Goal: Task Accomplishment & Management: Complete application form

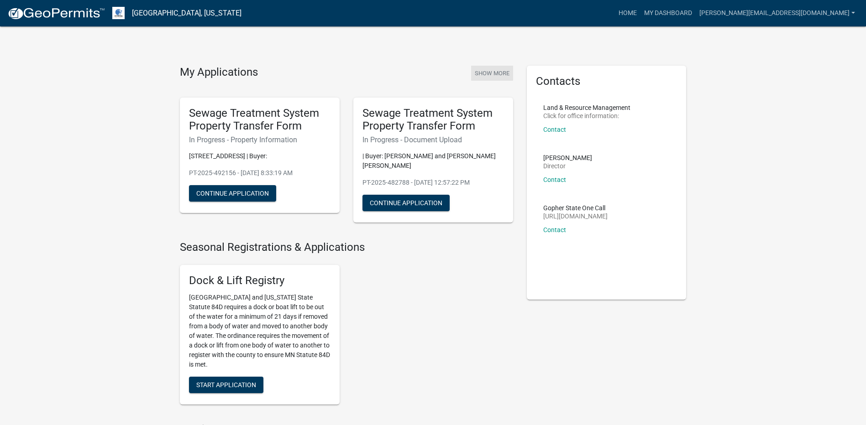
click at [498, 71] on button "Show More" at bounding box center [492, 73] width 42 height 15
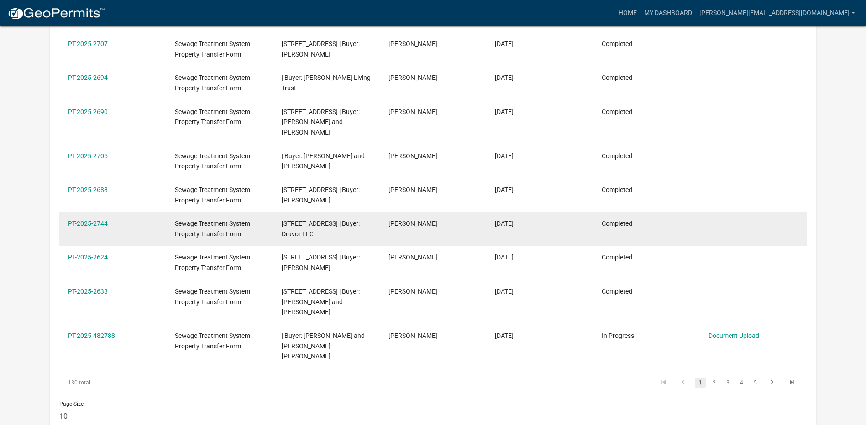
scroll to position [274, 0]
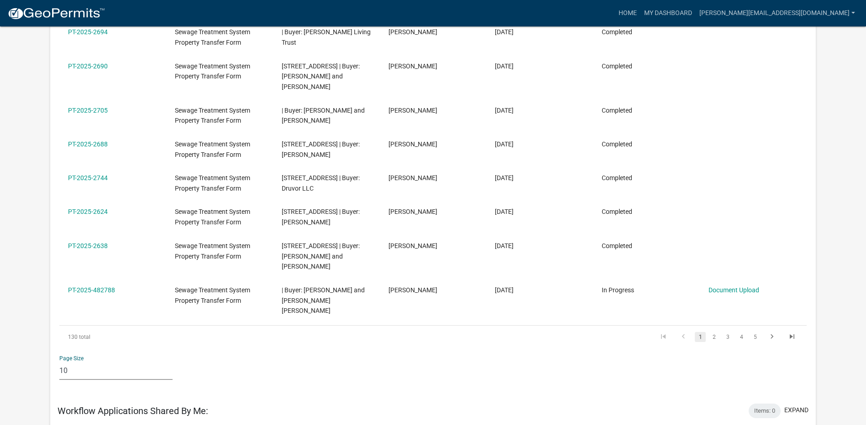
drag, startPoint x: 74, startPoint y: 347, endPoint x: 49, endPoint y: 345, distance: 24.7
click at [49, 345] on div "My Workflow Applications: collapse + Filter Columns Data Map Application Number…" at bounding box center [432, 364] width 779 height 1132
select select "1: 25"
click at [59, 361] on select "10 25 50 100" at bounding box center [115, 370] width 113 height 19
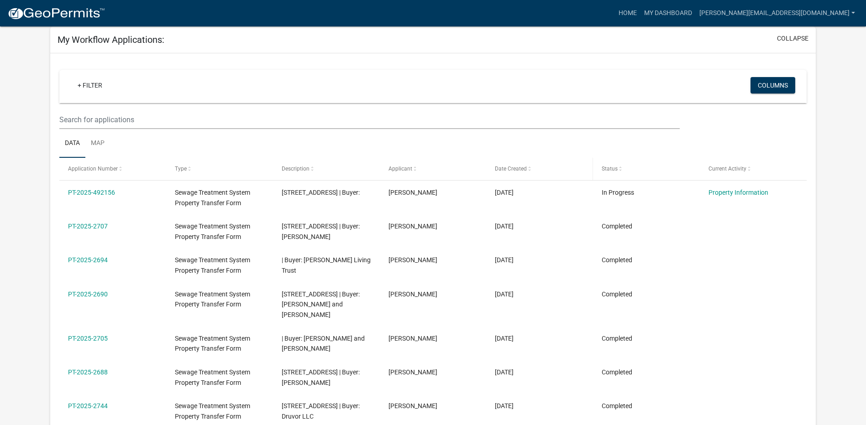
scroll to position [0, 0]
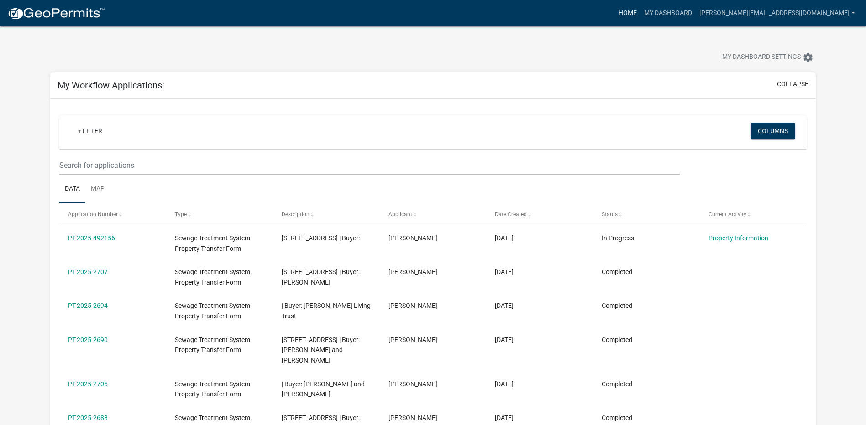
click at [640, 12] on link "Home" at bounding box center [628, 13] width 26 height 17
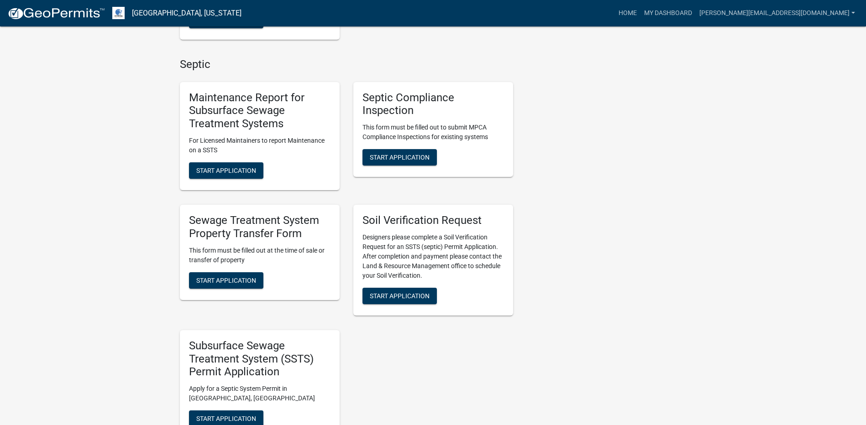
scroll to position [411, 0]
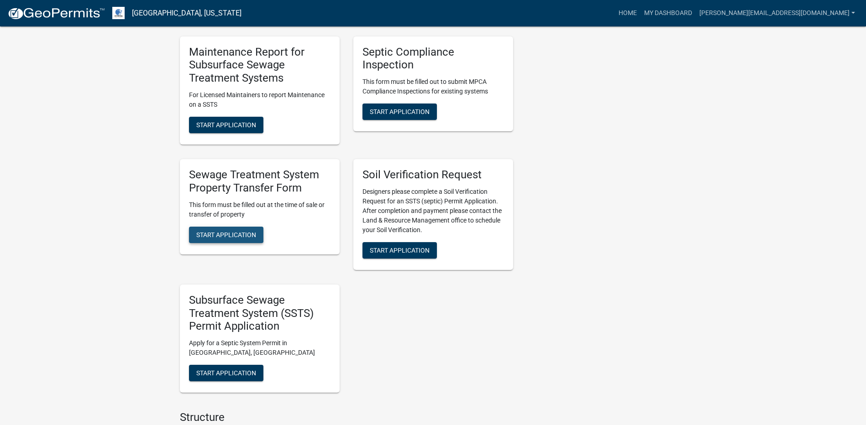
click at [224, 231] on span "Start Application" at bounding box center [226, 234] width 60 height 7
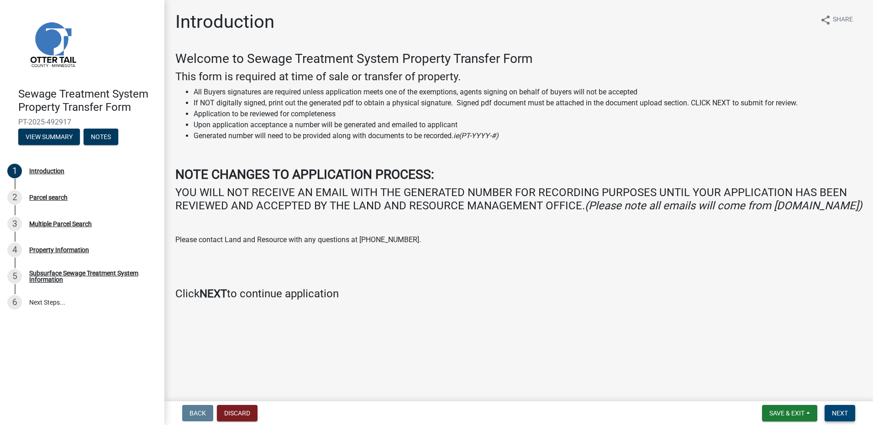
click at [842, 417] on span "Next" at bounding box center [839, 413] width 16 height 7
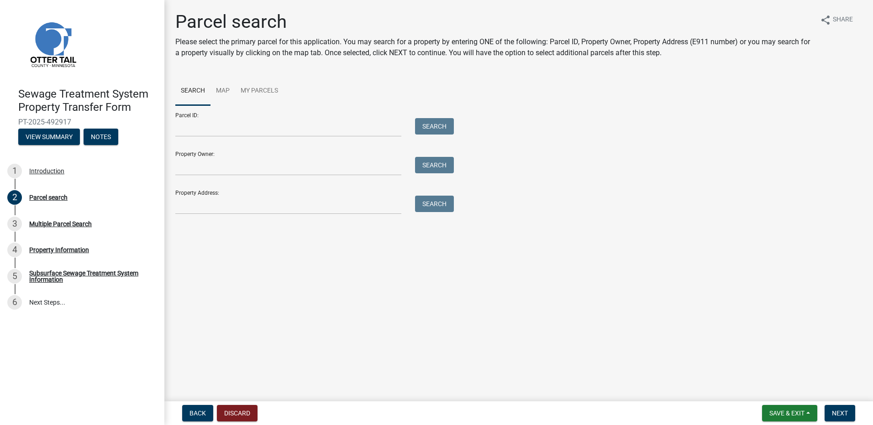
click at [310, 329] on main "Parcel search Please select the primary parcel for this application. You may se…" at bounding box center [518, 199] width 708 height 398
click at [200, 131] on input "Parcel ID:" at bounding box center [288, 127] width 226 height 19
type input "50000990338000"
click at [435, 125] on button "Search" at bounding box center [434, 126] width 39 height 16
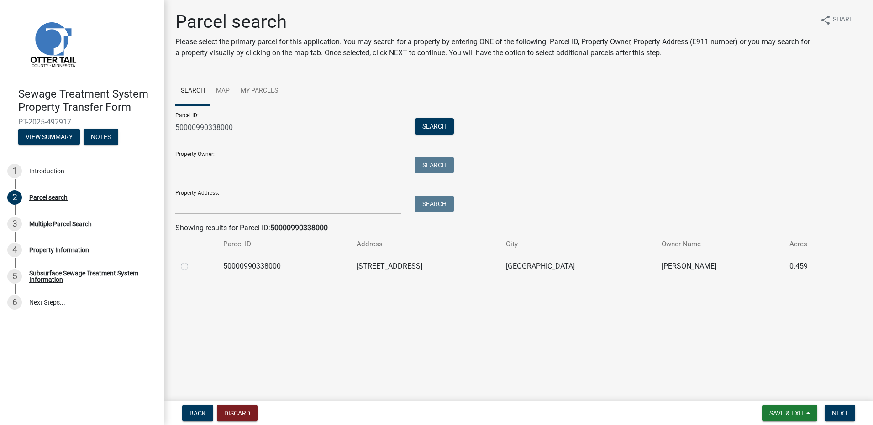
drag, startPoint x: 183, startPoint y: 265, endPoint x: 194, endPoint y: 266, distance: 11.4
click at [192, 261] on label at bounding box center [192, 261] width 0 height 0
click at [192, 265] on input "radio" at bounding box center [195, 264] width 6 height 6
radio input "true"
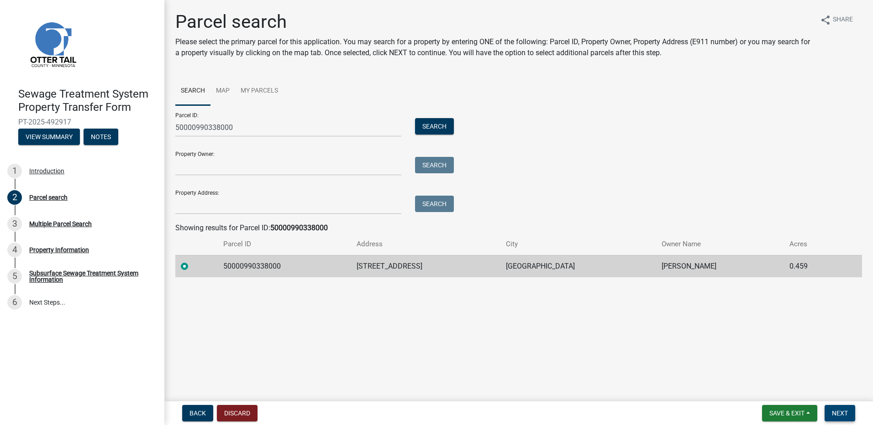
click at [849, 413] on button "Next" at bounding box center [839, 413] width 31 height 16
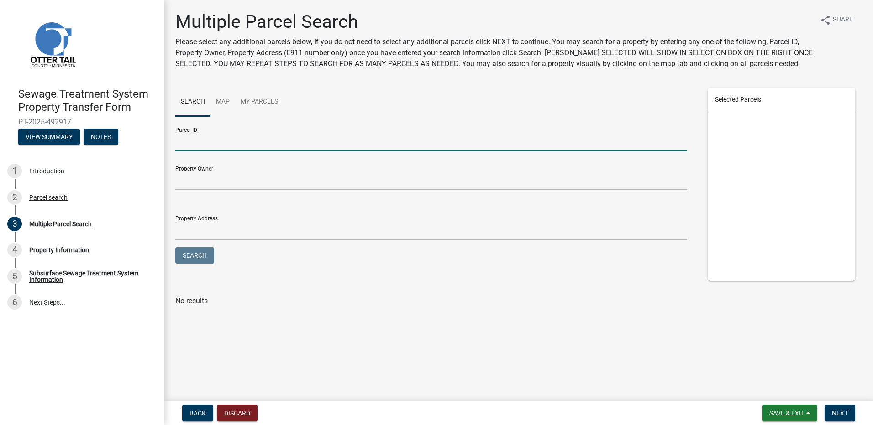
click at [214, 145] on input "Parcel ID:" at bounding box center [431, 142] width 512 height 19
type input "50000990384000"
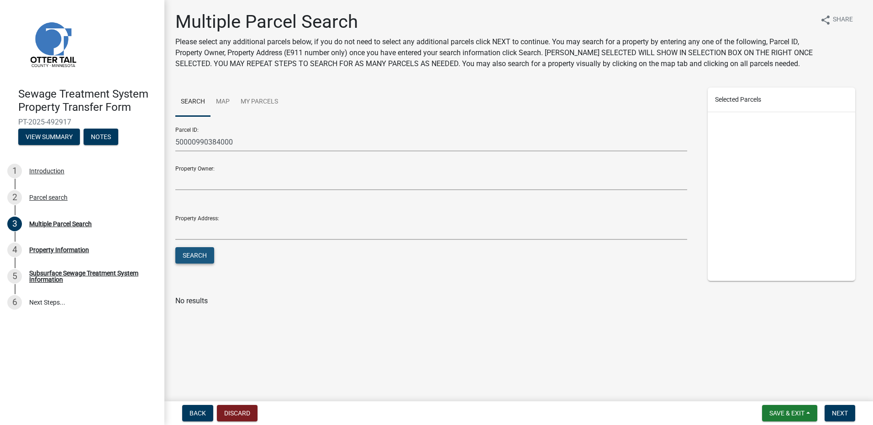
click at [204, 261] on button "Search" at bounding box center [194, 255] width 39 height 16
click at [192, 323] on label at bounding box center [192, 323] width 0 height 0
click at [192, 328] on input "checkbox" at bounding box center [195, 326] width 6 height 6
checkbox input "true"
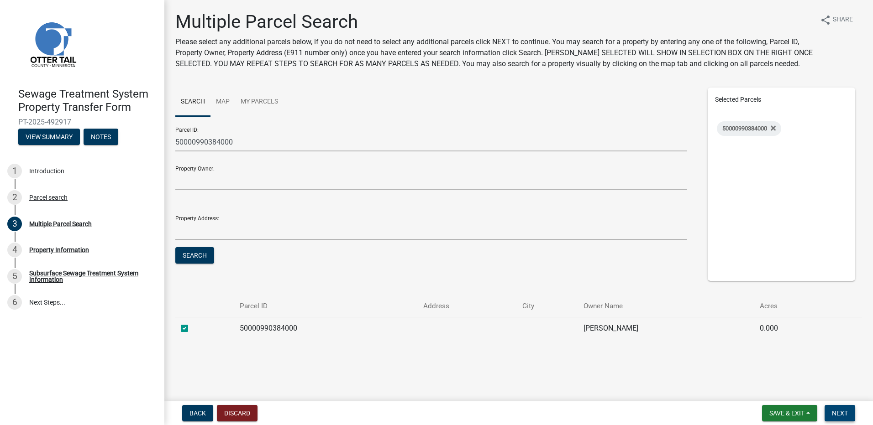
click at [838, 412] on span "Next" at bounding box center [839, 413] width 16 height 7
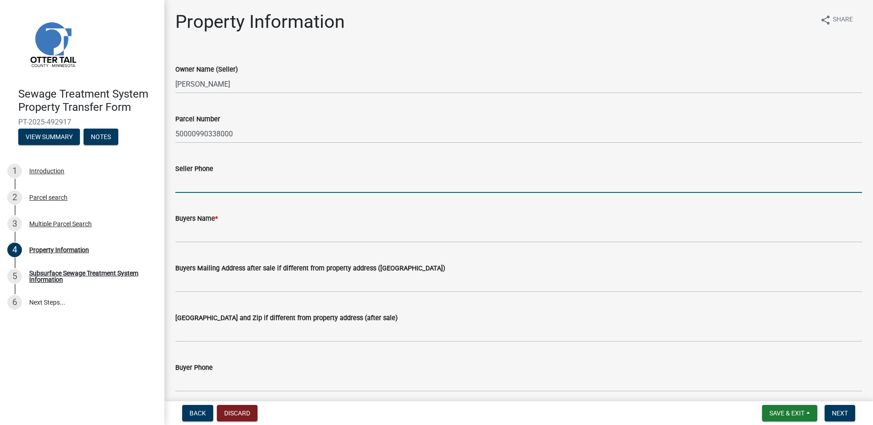
click at [207, 183] on input "Seller Phone" at bounding box center [518, 183] width 686 height 19
type input "[PHONE_NUMBER]"
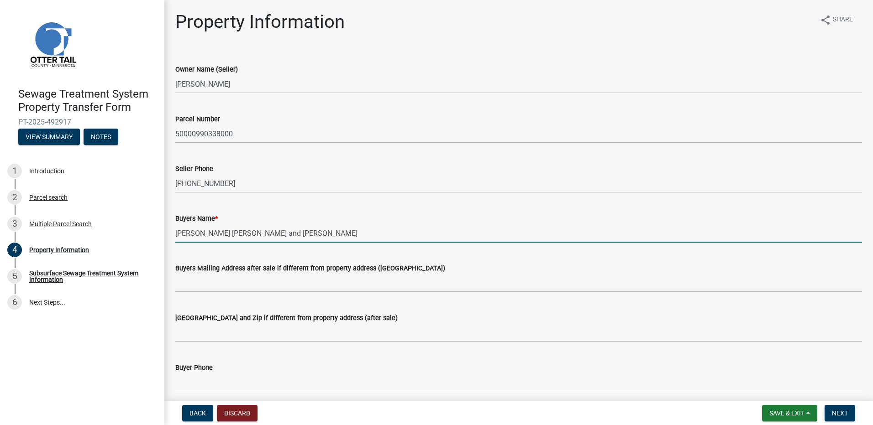
type input "[PERSON_NAME] [PERSON_NAME] and [PERSON_NAME]"
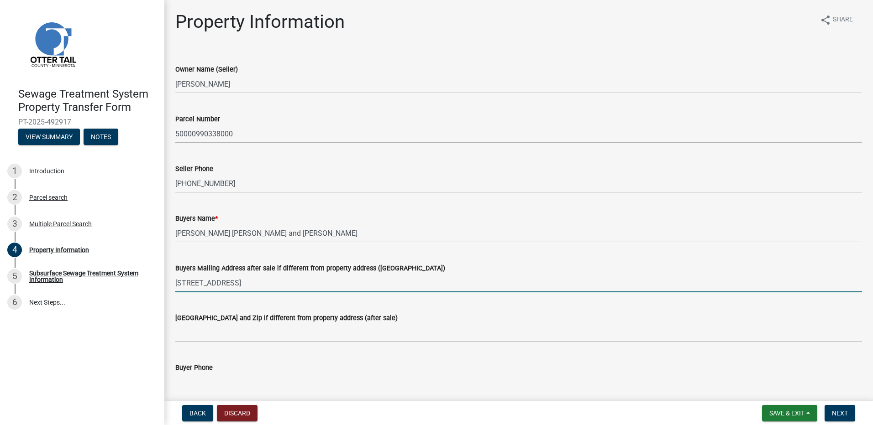
type input "[STREET_ADDRESS]"
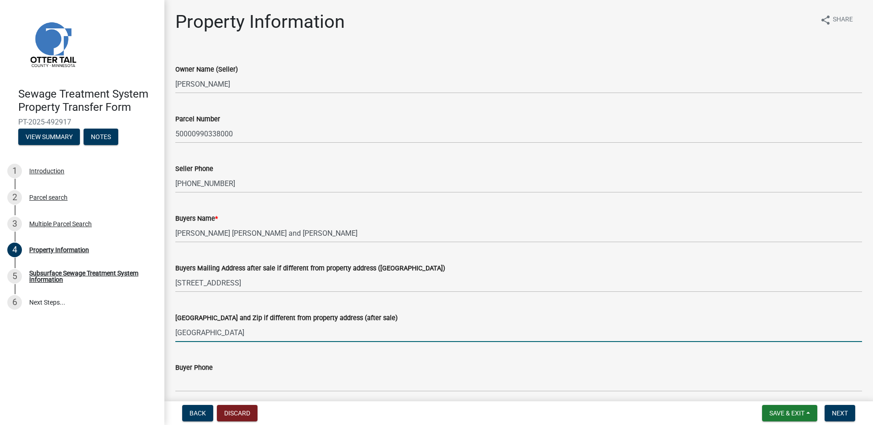
type input "[GEOGRAPHIC_DATA]"
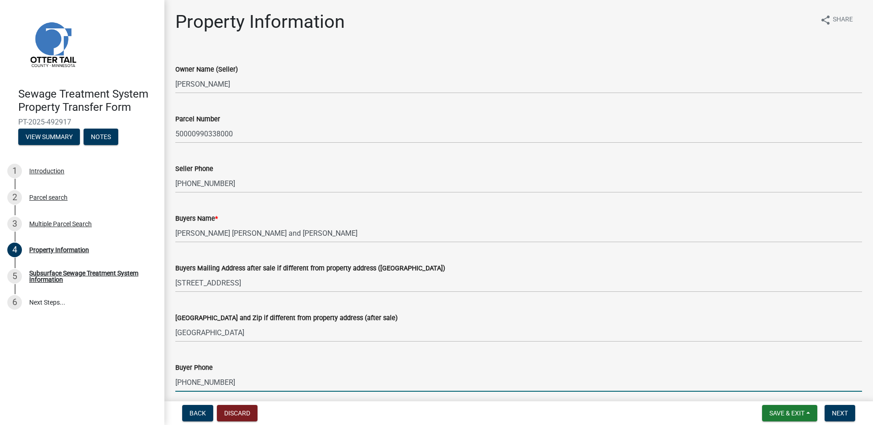
type input "[PHONE_NUMBER]"
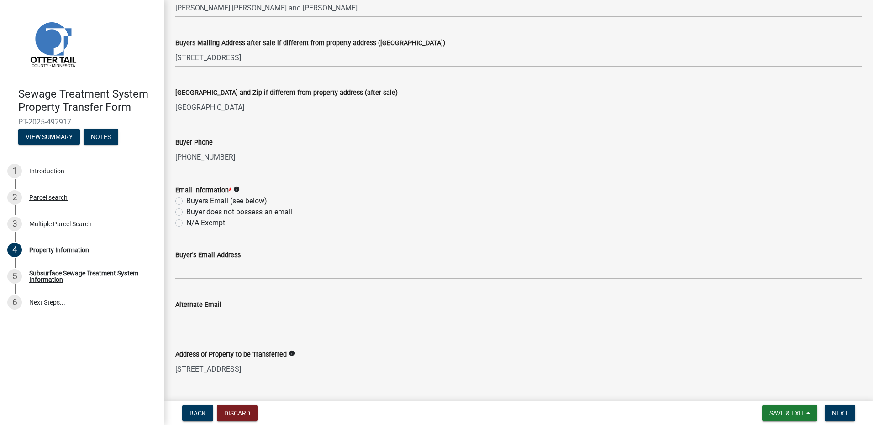
click at [186, 202] on label "Buyers Email (see below)" at bounding box center [226, 201] width 81 height 11
click at [186, 202] on input "Buyers Email (see below)" at bounding box center [189, 199] width 6 height 6
radio input "true"
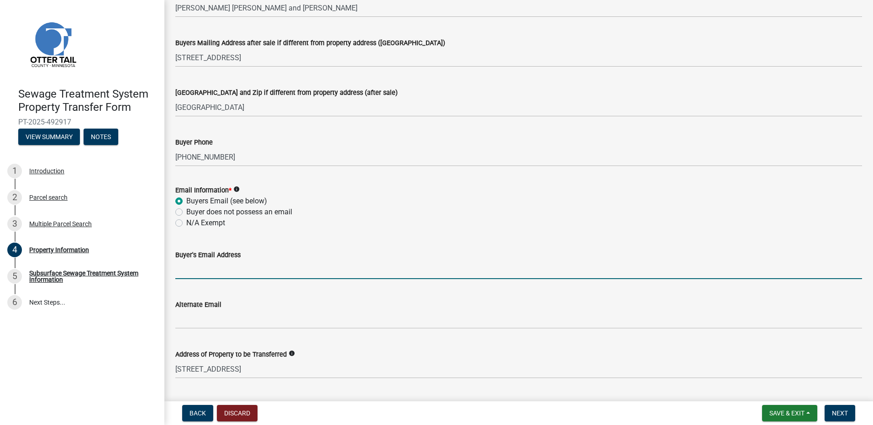
click at [187, 269] on input "Buyer's Email Address" at bounding box center [518, 270] width 686 height 19
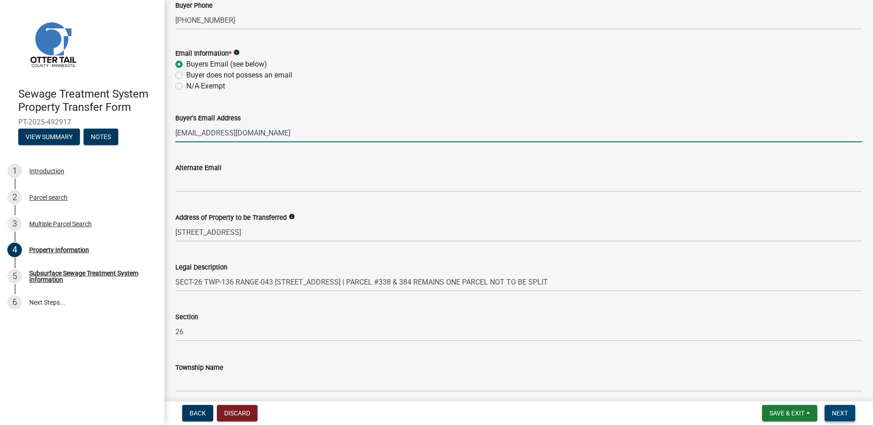
type input "[EMAIL_ADDRESS][DOMAIN_NAME]"
click at [848, 416] on button "Next" at bounding box center [839, 413] width 31 height 16
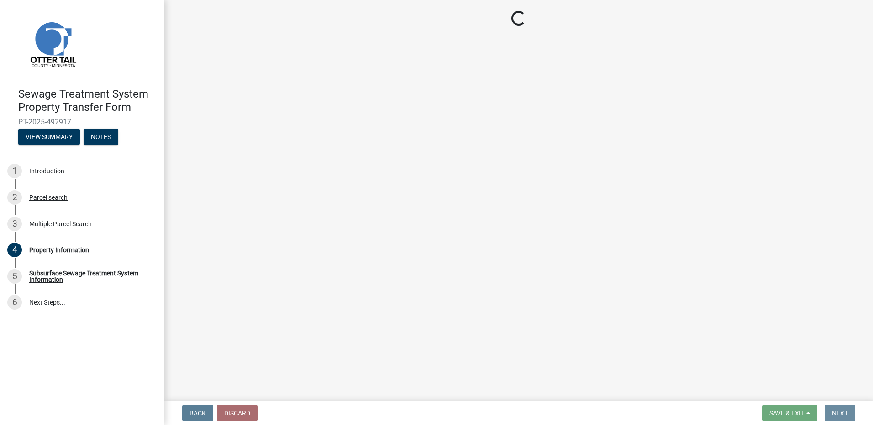
scroll to position [0, 0]
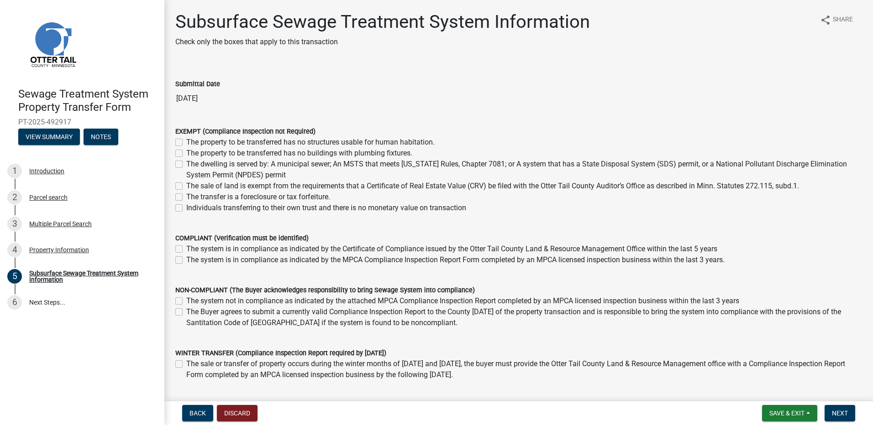
click at [186, 313] on label "The Buyer agrees to submit a currently valid Compliance Inspection Report to th…" at bounding box center [523, 318] width 675 height 22
click at [186, 313] on input "The Buyer agrees to submit a currently valid Compliance Inspection Report to th…" at bounding box center [189, 310] width 6 height 6
checkbox input "true"
checkbox input "false"
checkbox input "true"
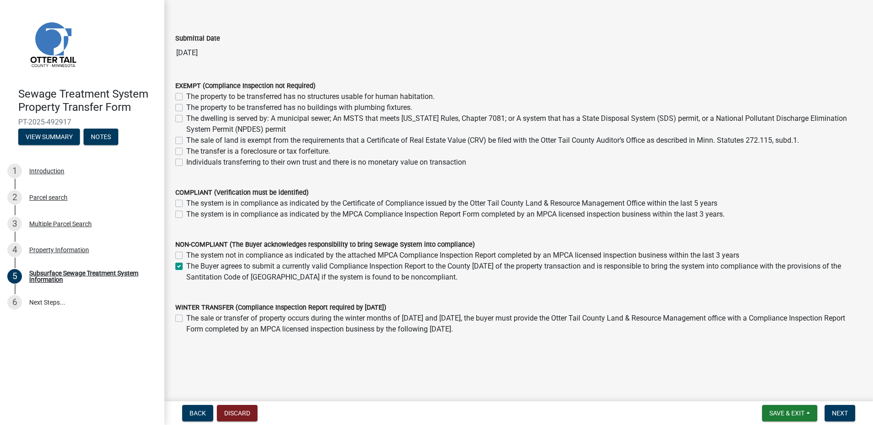
scroll to position [56, 0]
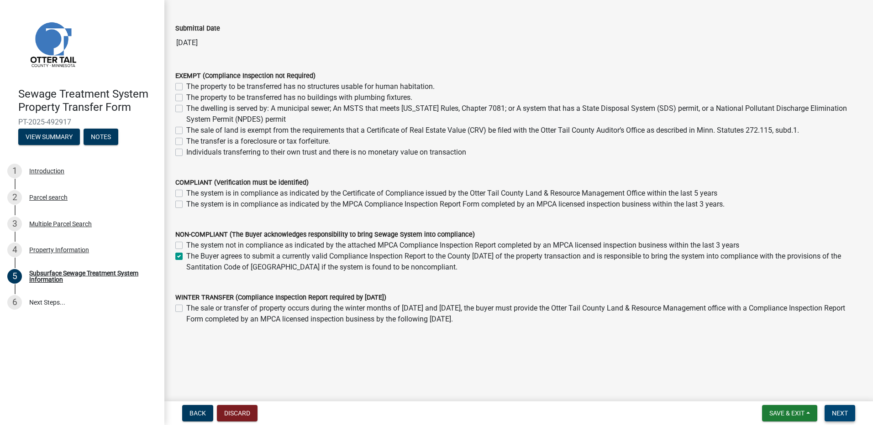
click at [842, 417] on button "Next" at bounding box center [839, 413] width 31 height 16
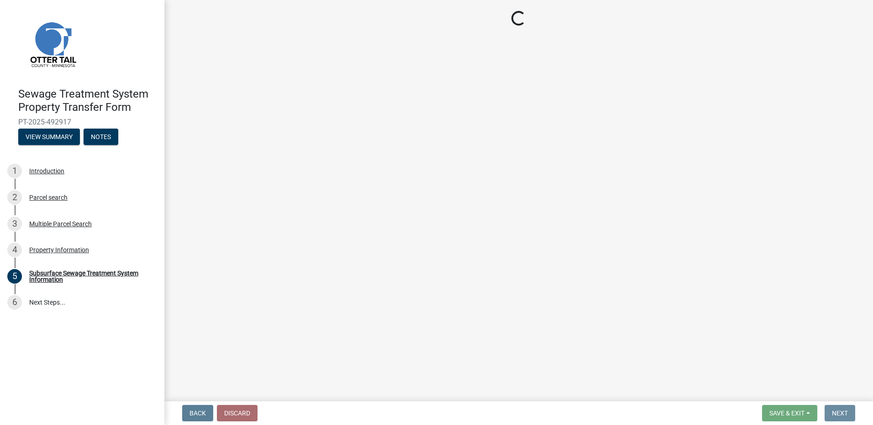
scroll to position [0, 0]
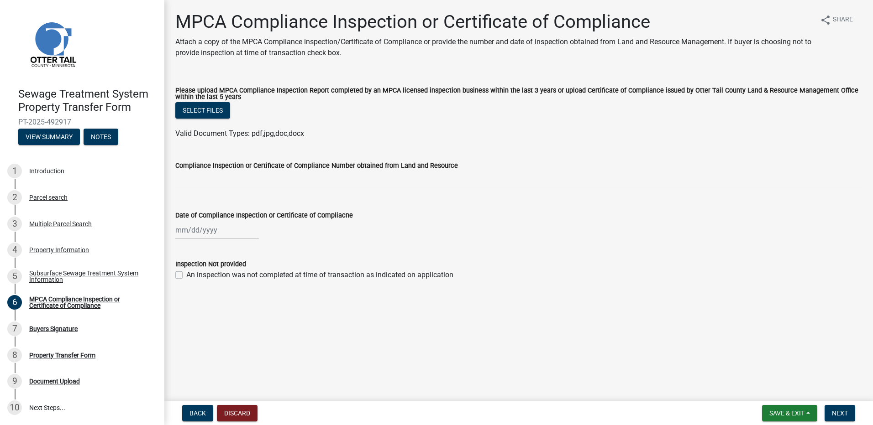
click at [181, 275] on div "An inspection was not completed at time of transaction as indicated on applicat…" at bounding box center [518, 275] width 686 height 11
click at [186, 277] on label "An inspection was not completed at time of transaction as indicated on applicat…" at bounding box center [319, 275] width 267 height 11
click at [186, 276] on input "An inspection was not completed at time of transaction as indicated on applicat…" at bounding box center [189, 273] width 6 height 6
checkbox input "true"
click at [843, 412] on span "Next" at bounding box center [839, 413] width 16 height 7
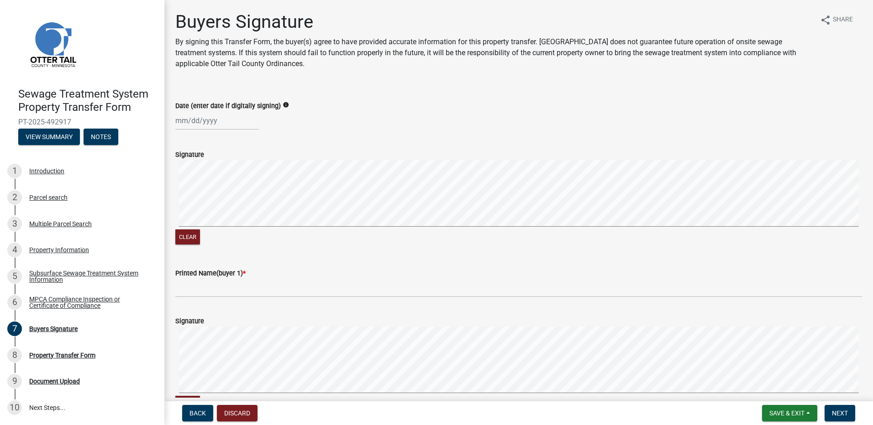
click at [203, 120] on div at bounding box center [217, 120] width 84 height 19
select select "10"
select select "2025"
click at [215, 199] on div "15" at bounding box center [213, 198] width 15 height 15
type input "[DATE]"
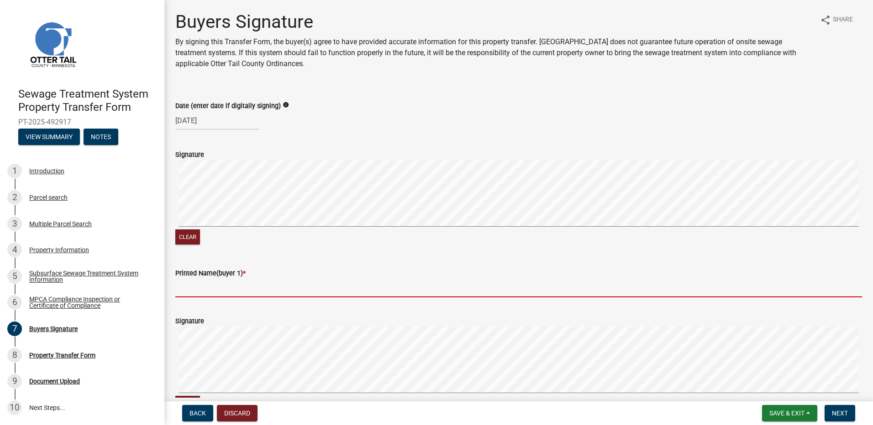
click at [185, 287] on input "Printed Name(buyer 1) *" at bounding box center [518, 288] width 686 height 19
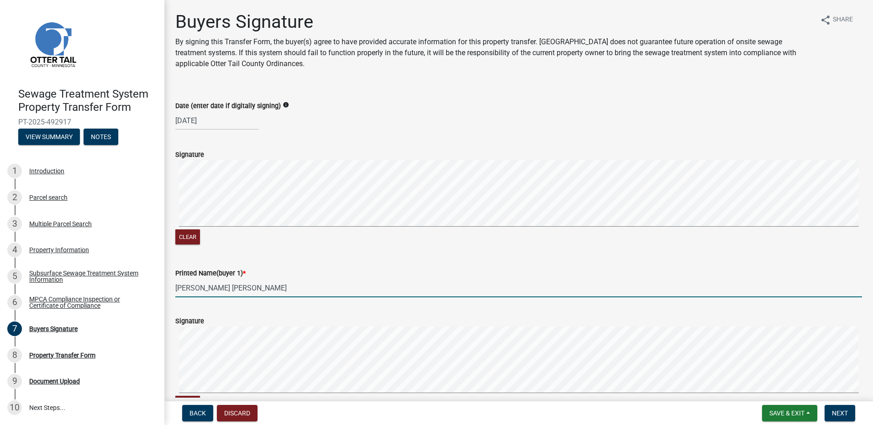
type input "[PERSON_NAME] [PERSON_NAME]"
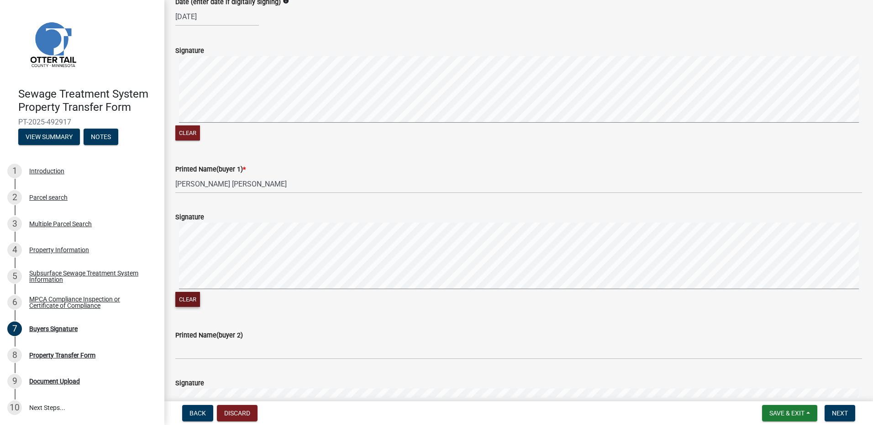
scroll to position [150, 0]
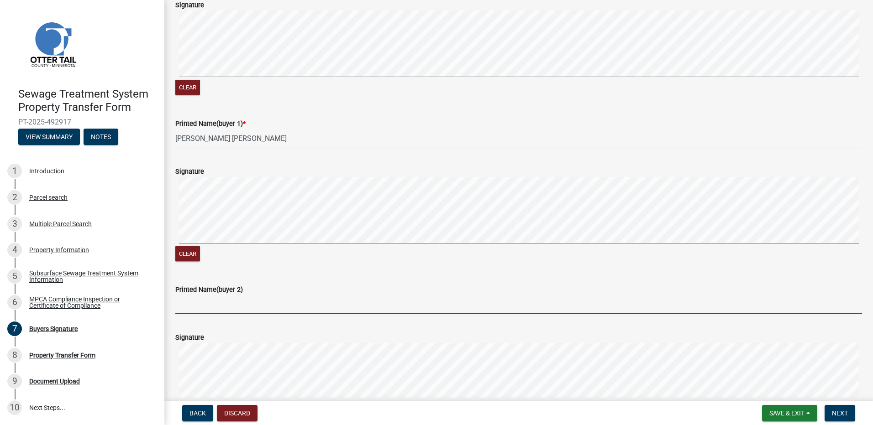
click at [178, 303] on input "Printed Name(buyer 2)" at bounding box center [518, 304] width 686 height 19
type input "[PERSON_NAME]"
click at [845, 410] on span "Next" at bounding box center [839, 413] width 16 height 7
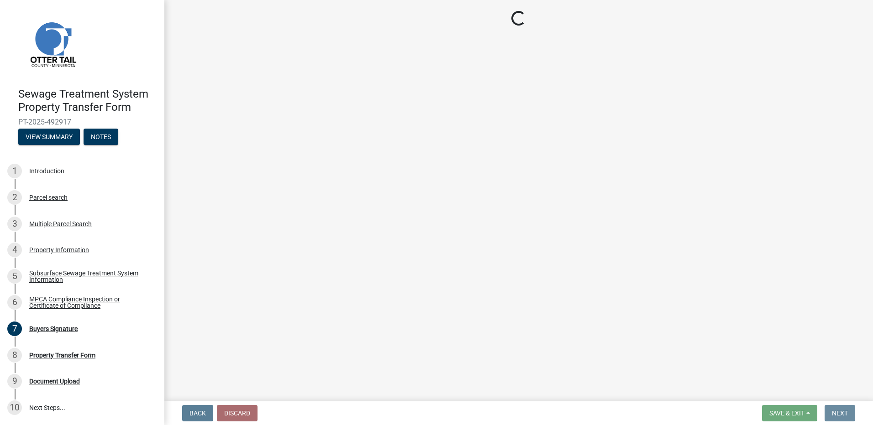
scroll to position [0, 0]
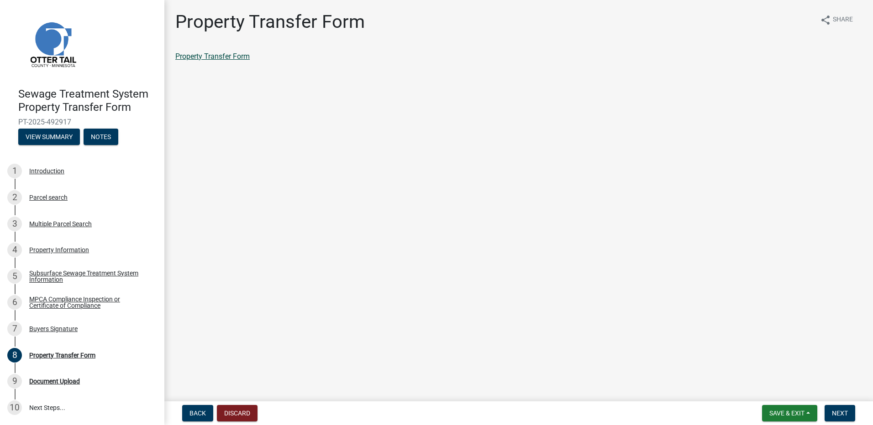
click at [227, 55] on link "Property Transfer Form" at bounding box center [212, 56] width 74 height 9
click at [844, 414] on span "Next" at bounding box center [839, 413] width 16 height 7
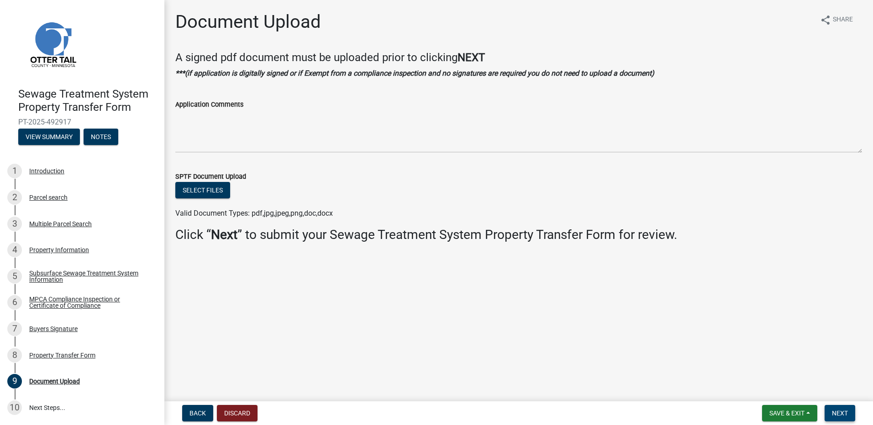
click at [842, 413] on span "Next" at bounding box center [839, 413] width 16 height 7
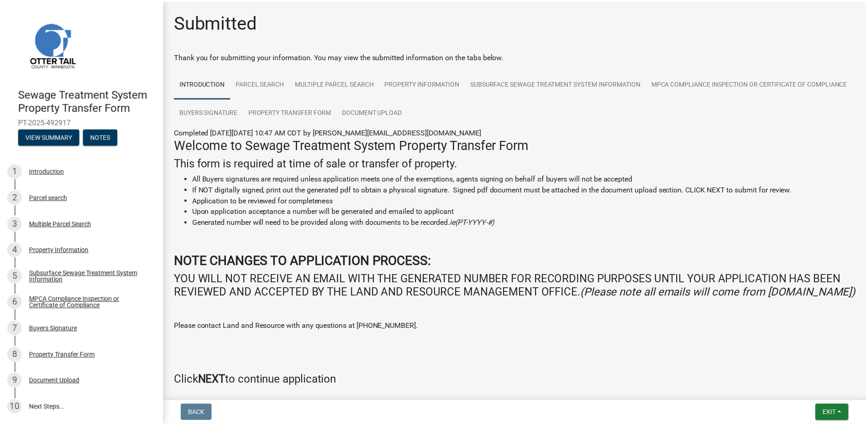
scroll to position [57, 0]
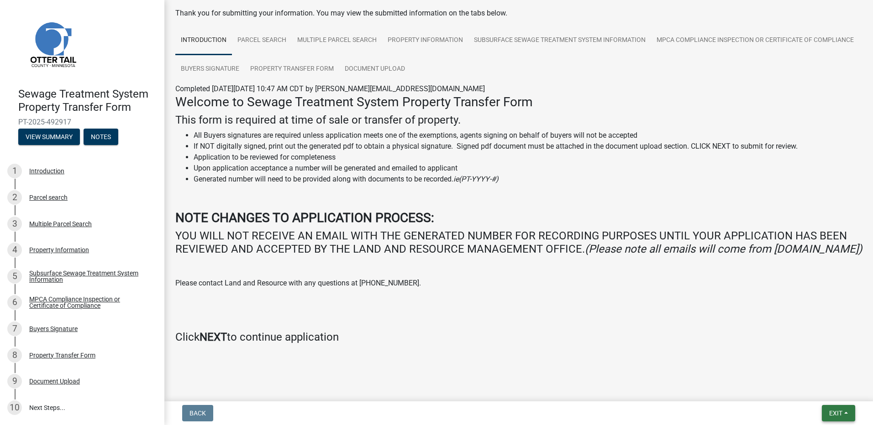
click at [837, 415] on span "Exit" at bounding box center [835, 413] width 13 height 7
click at [811, 392] on button "Save & Exit" at bounding box center [818, 390] width 73 height 22
